Goal: Transaction & Acquisition: Book appointment/travel/reservation

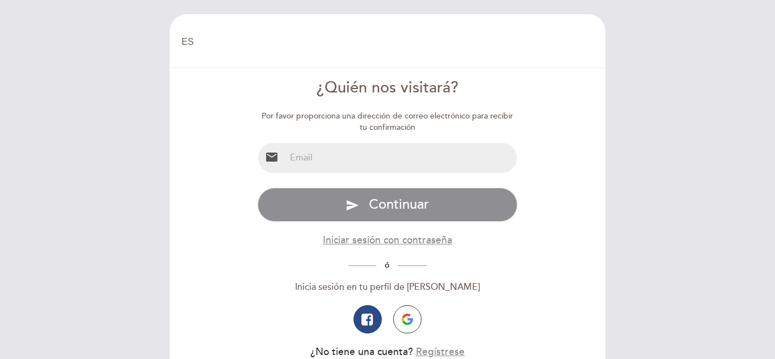
select select "es"
click at [391, 157] on input "email" at bounding box center [401, 158] width 232 height 30
type input "[EMAIL_ADDRESS][DOMAIN_NAME]"
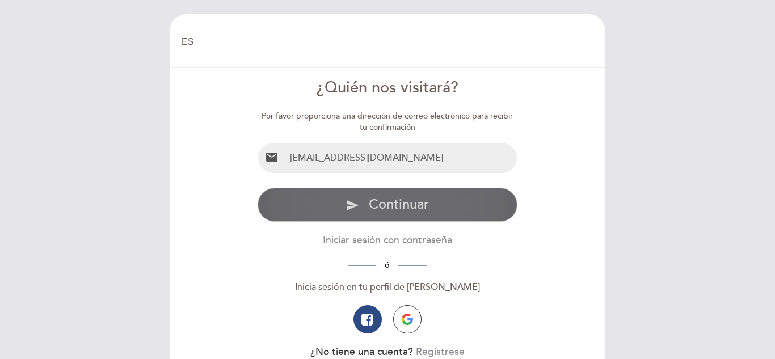
click at [400, 205] on span "Continuar" at bounding box center [399, 204] width 60 height 16
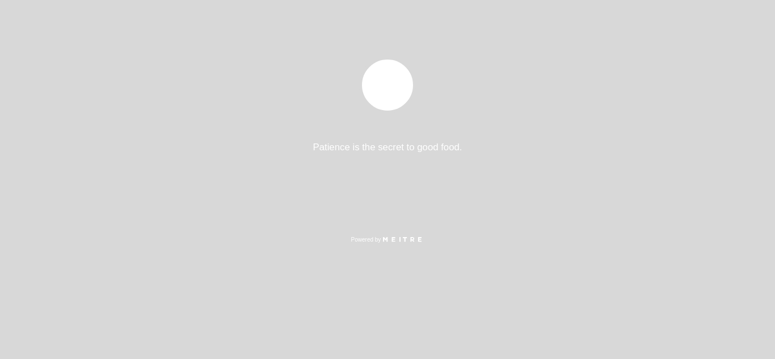
select select "es"
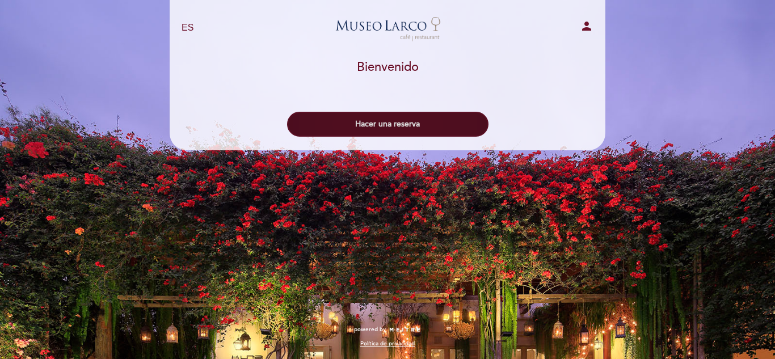
click at [400, 117] on button "Hacer una reserva" at bounding box center [387, 124] width 201 height 25
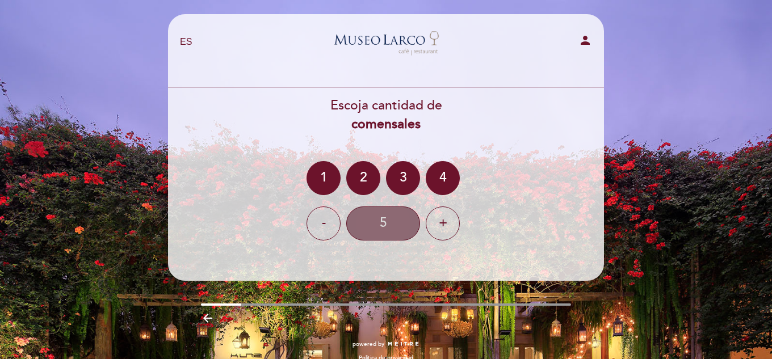
click at [396, 217] on div "5" at bounding box center [383, 224] width 74 height 34
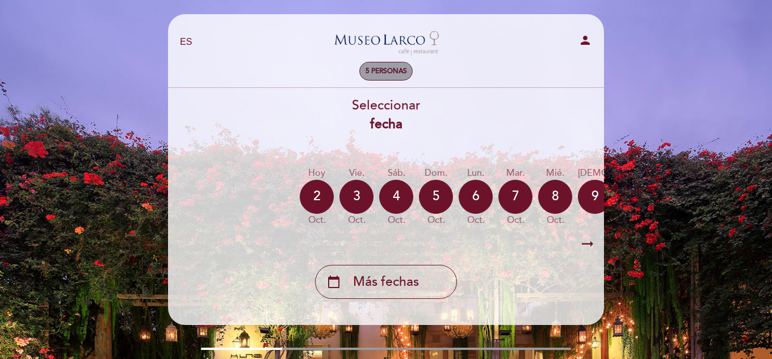
click at [393, 69] on span "5 personas" at bounding box center [386, 71] width 41 height 9
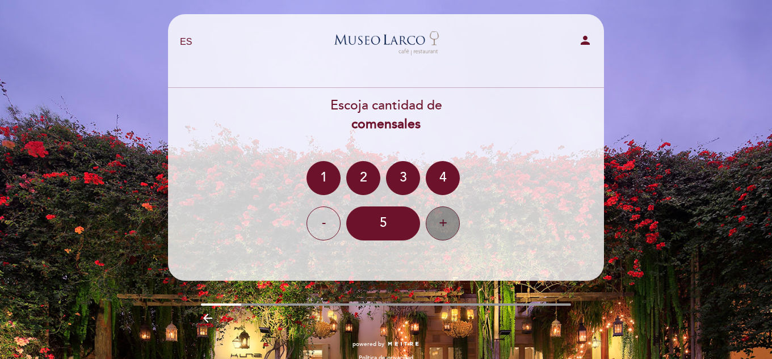
click at [432, 226] on div "+" at bounding box center [443, 224] width 34 height 34
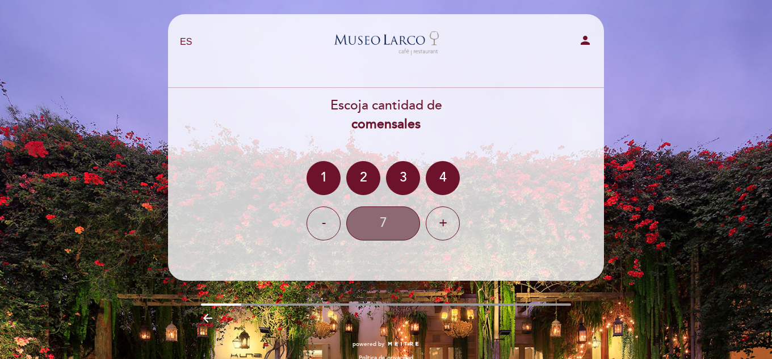
click at [383, 220] on div "7" at bounding box center [383, 224] width 74 height 34
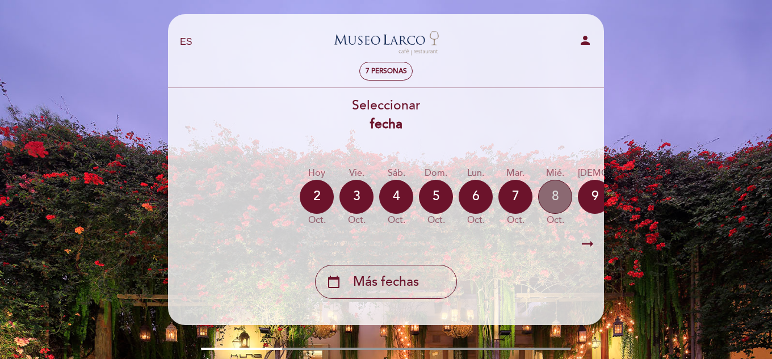
click at [556, 198] on div "8" at bounding box center [555, 197] width 34 height 34
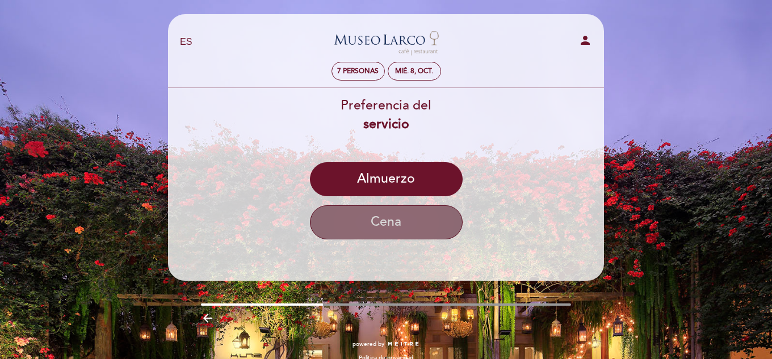
click at [406, 221] on button "Cena" at bounding box center [386, 222] width 153 height 34
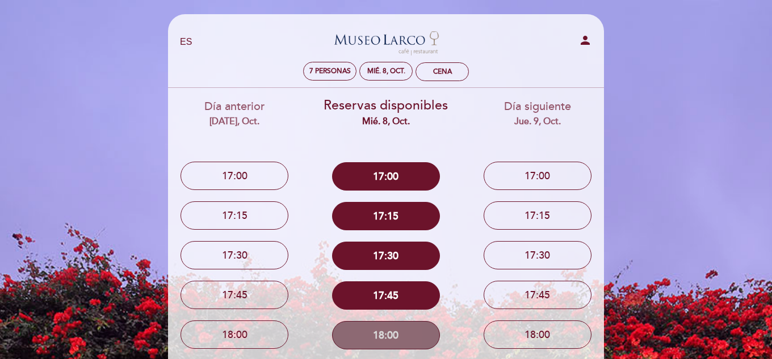
click at [399, 327] on button "18:00" at bounding box center [386, 335] width 108 height 28
